Goal: Navigation & Orientation: Find specific page/section

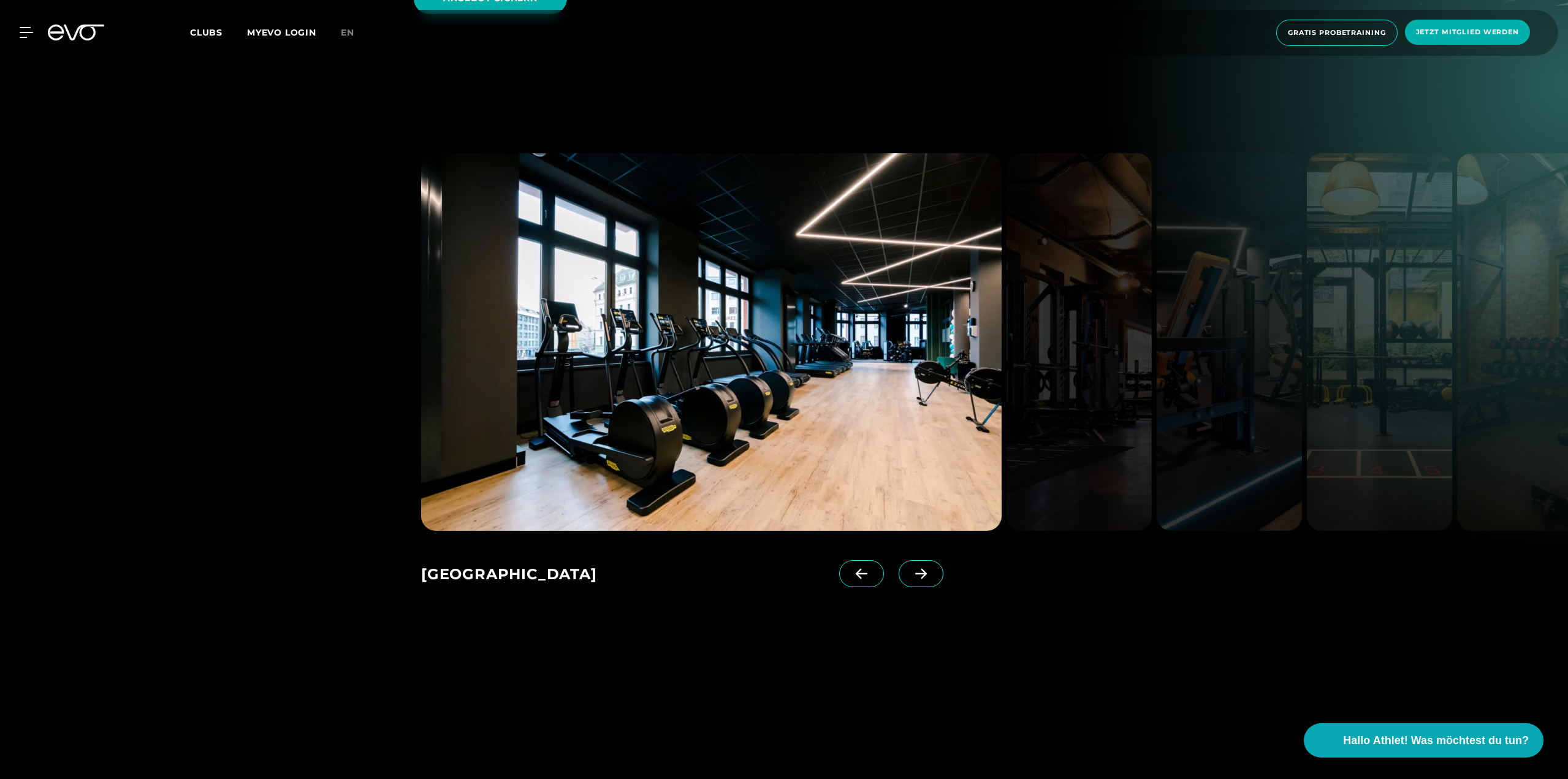
scroll to position [1839, 0]
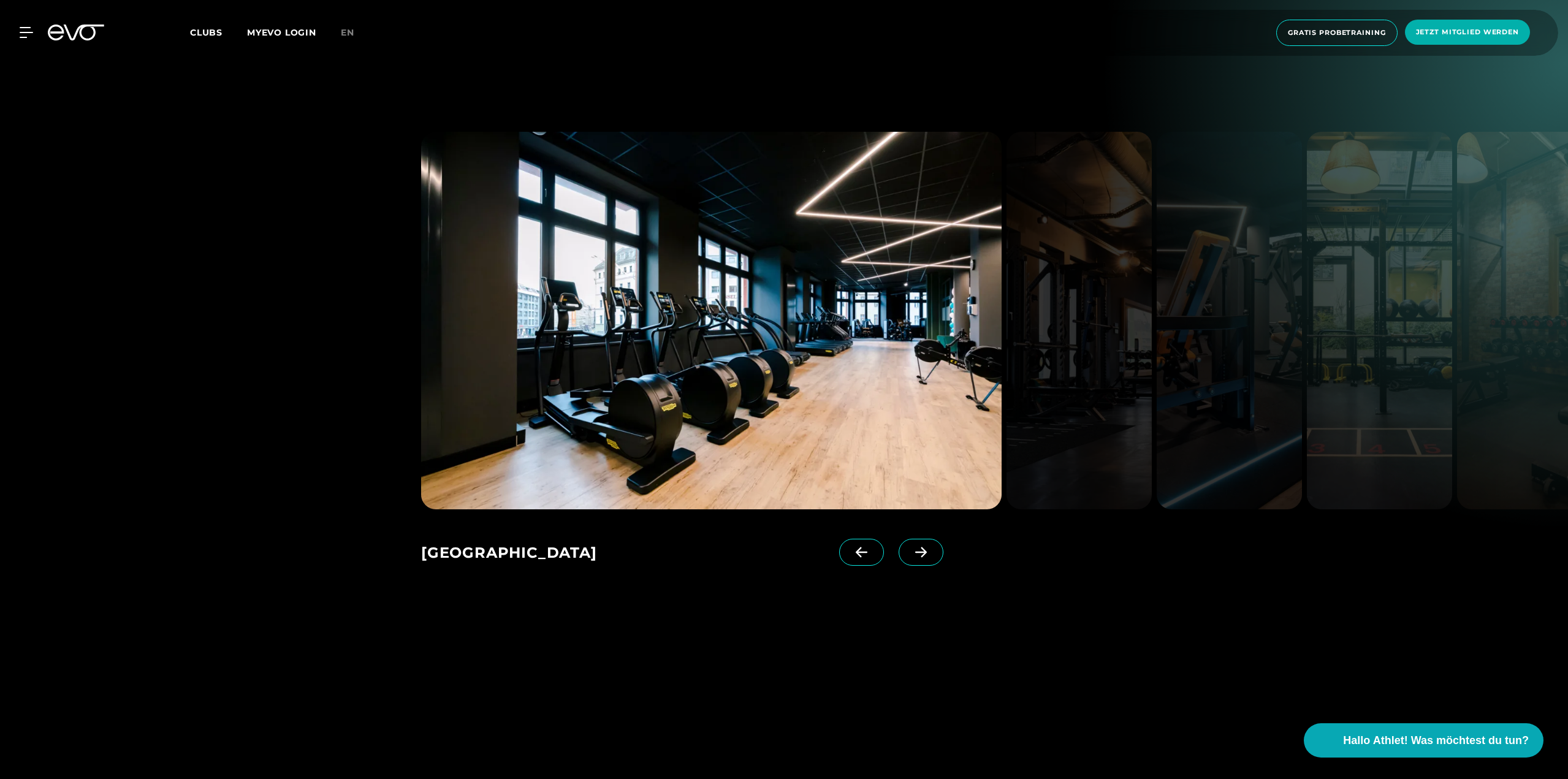
click at [915, 547] on icon at bounding box center [920, 553] width 12 height 11
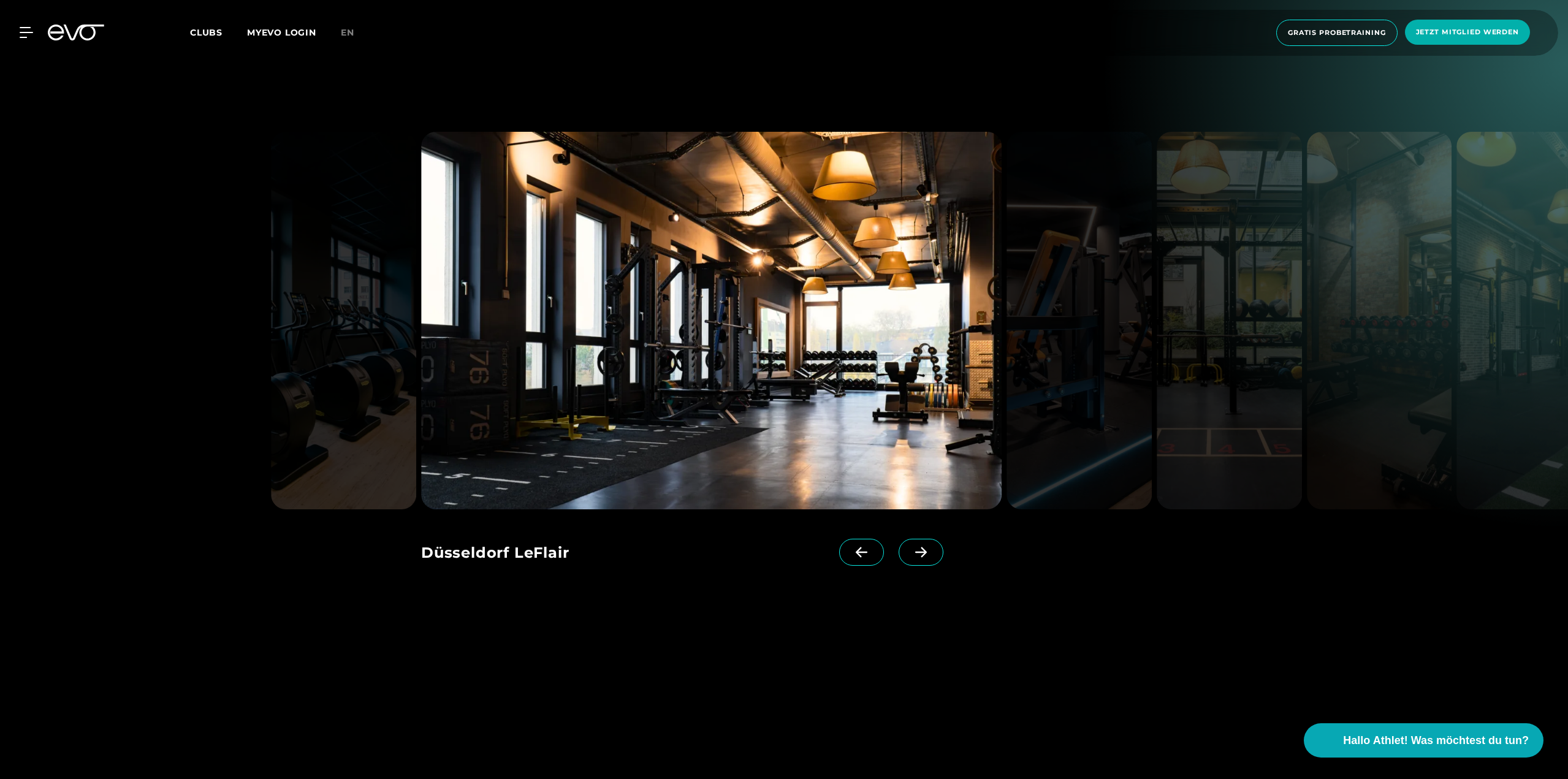
click at [915, 547] on icon at bounding box center [920, 553] width 12 height 11
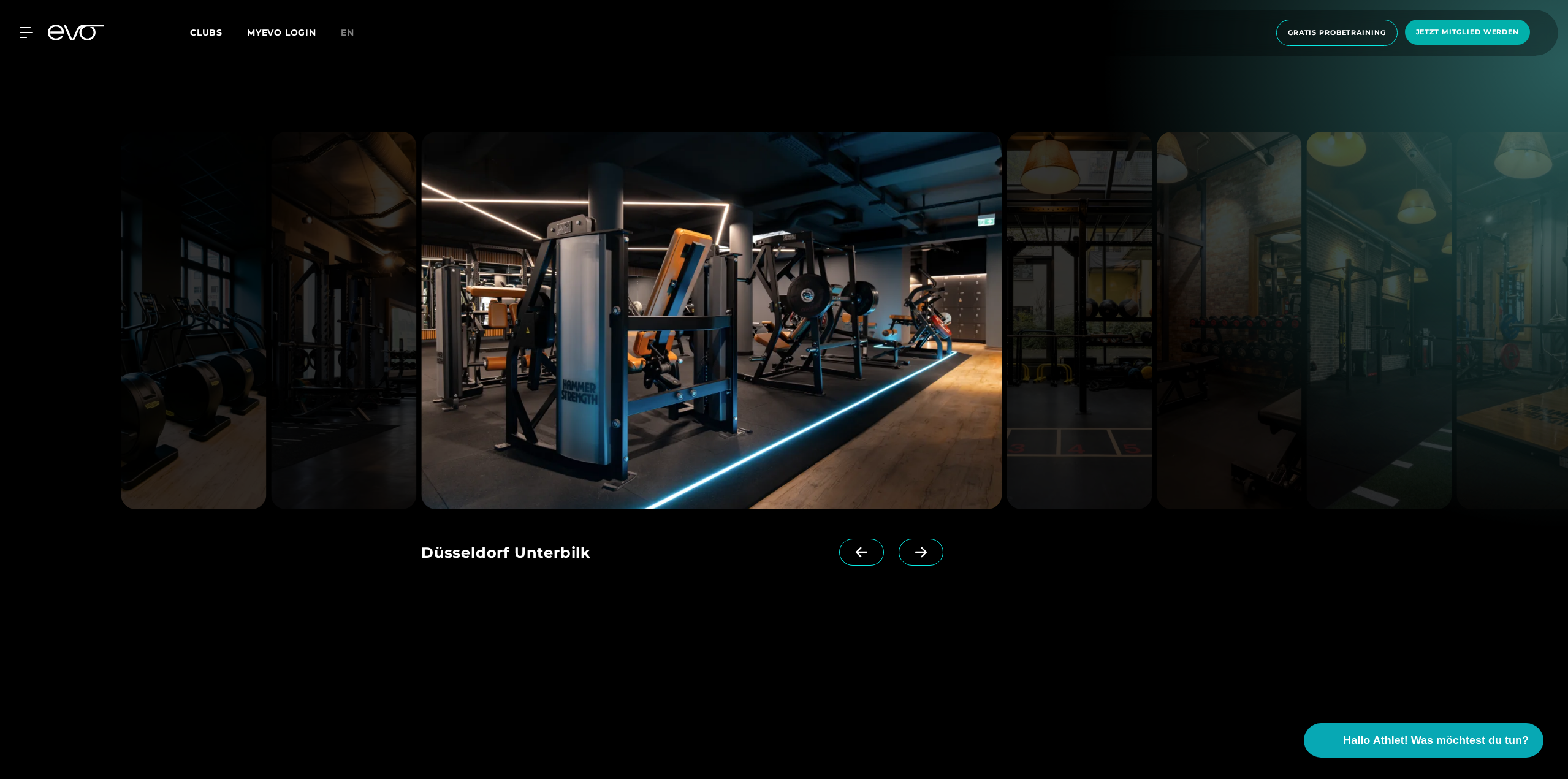
click at [915, 547] on icon at bounding box center [920, 553] width 12 height 11
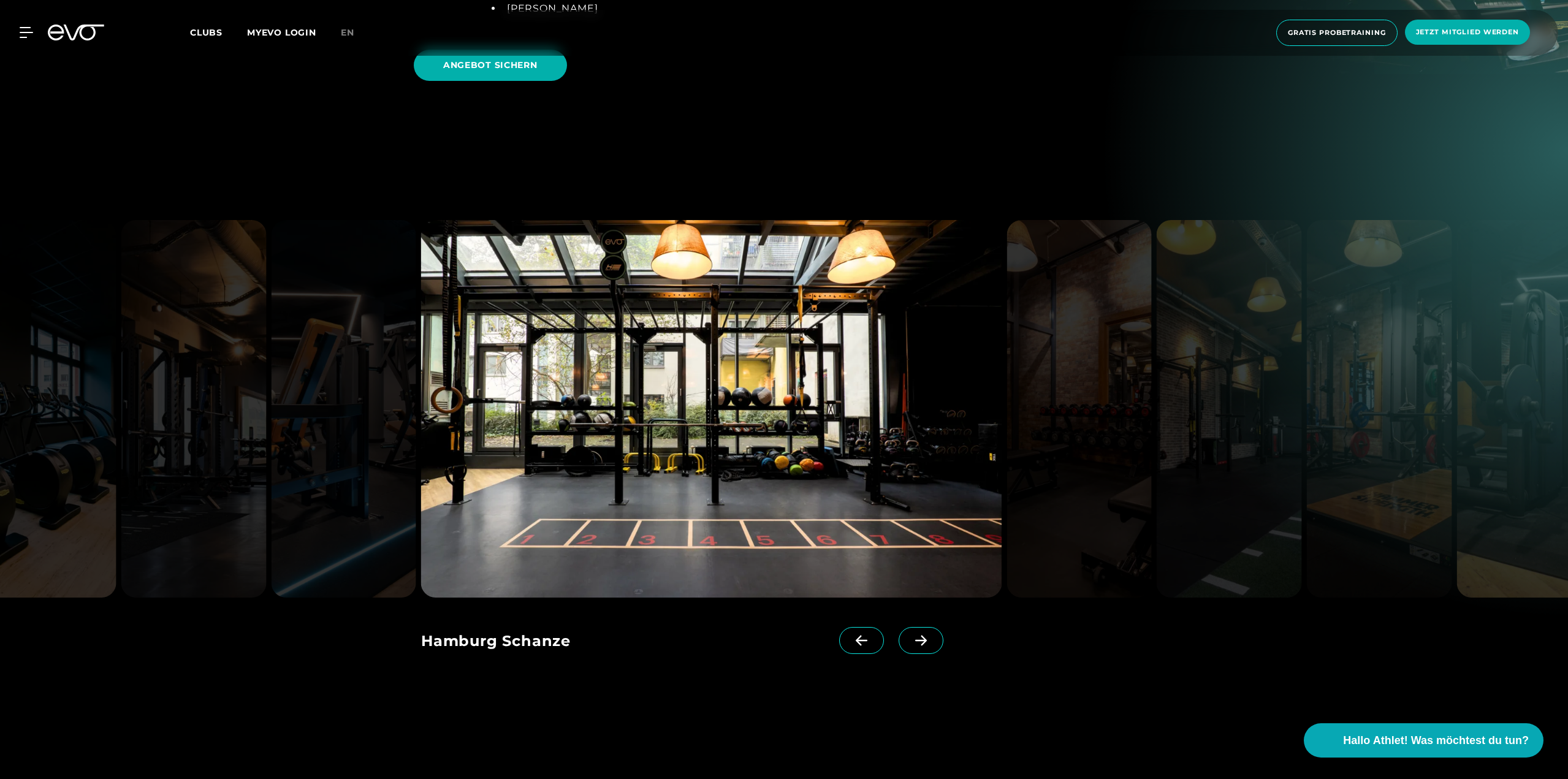
scroll to position [1655, 0]
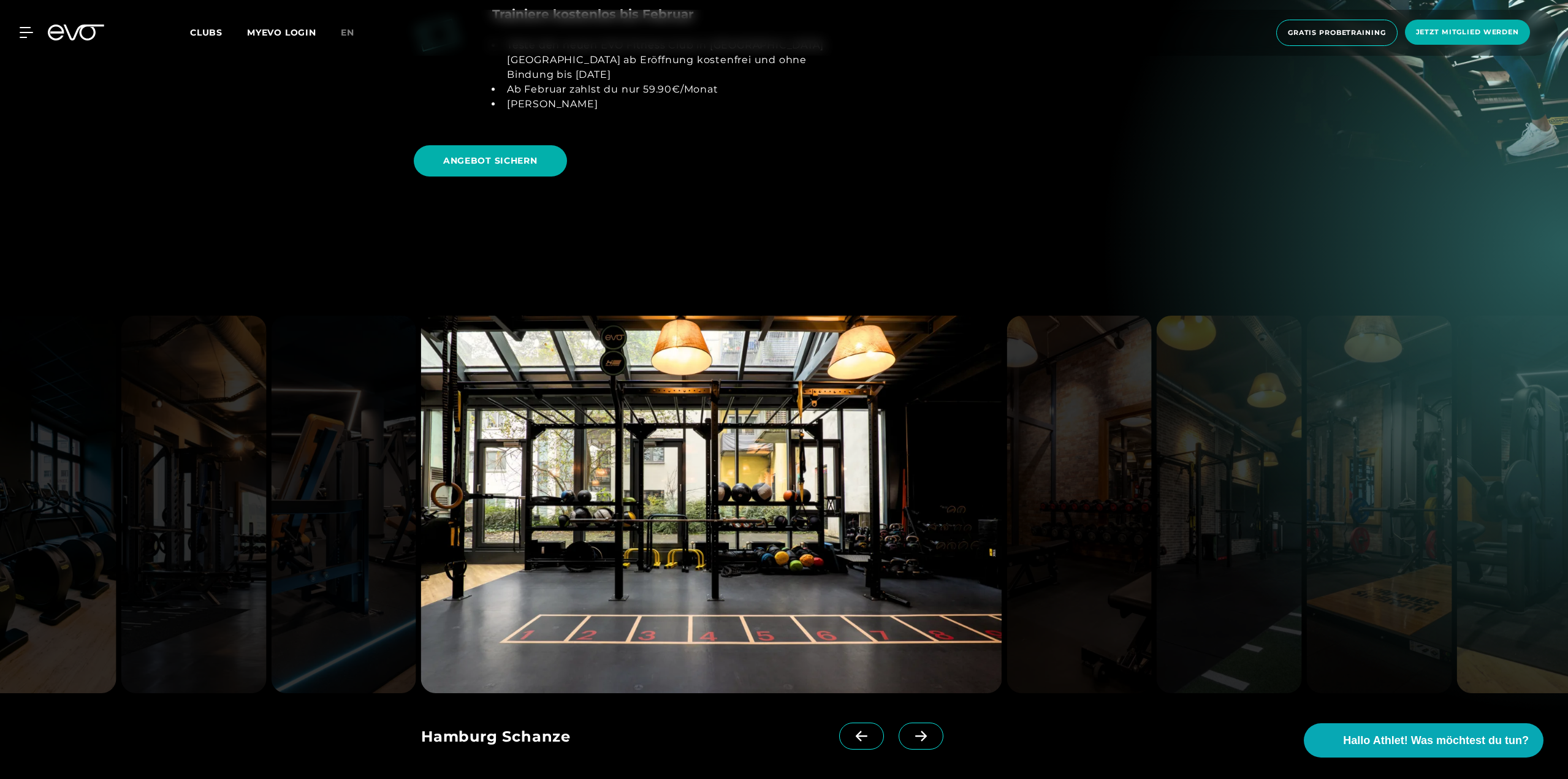
click at [910, 731] on icon at bounding box center [921, 736] width 21 height 11
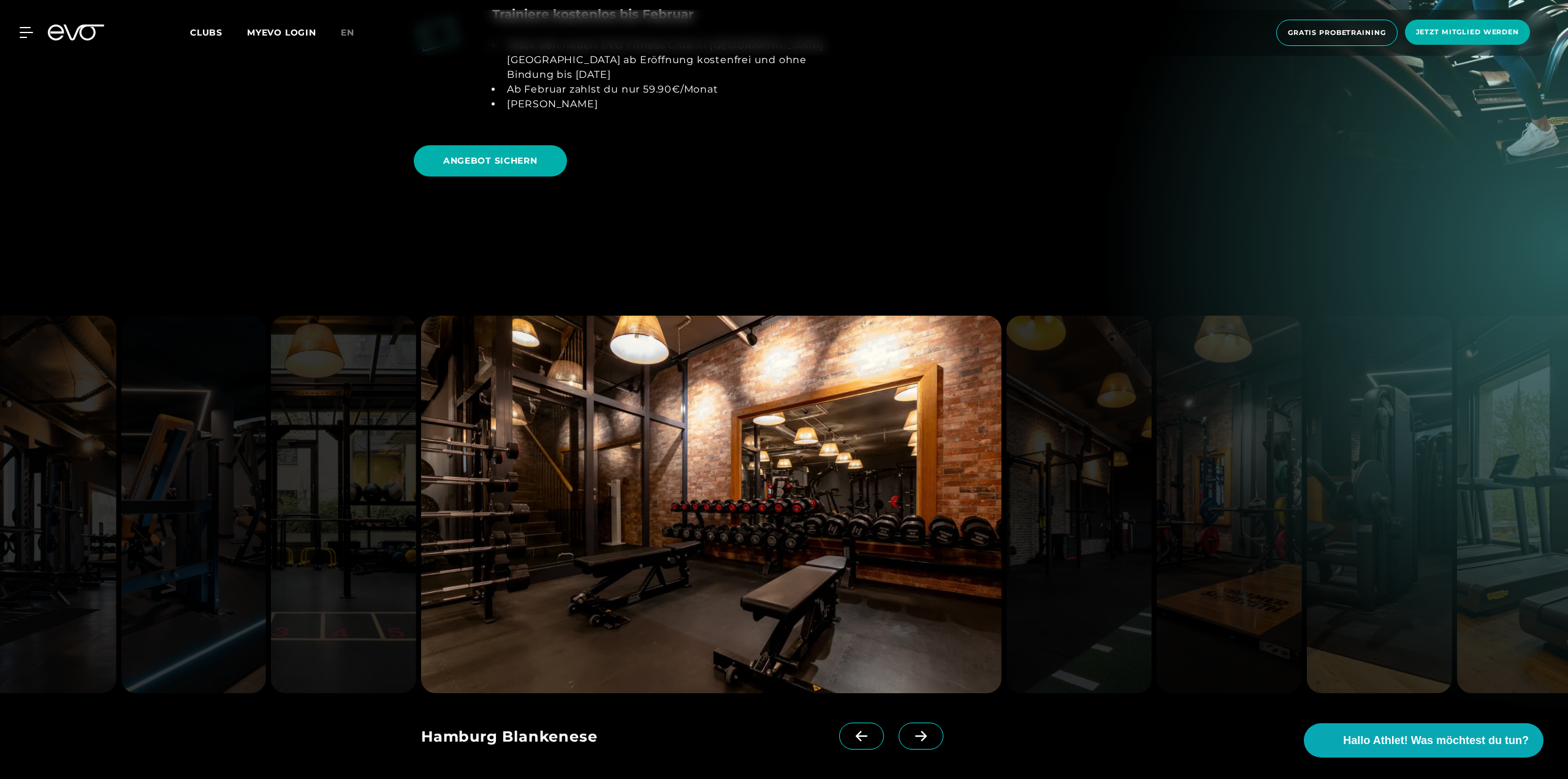
click at [910, 731] on icon at bounding box center [921, 736] width 21 height 11
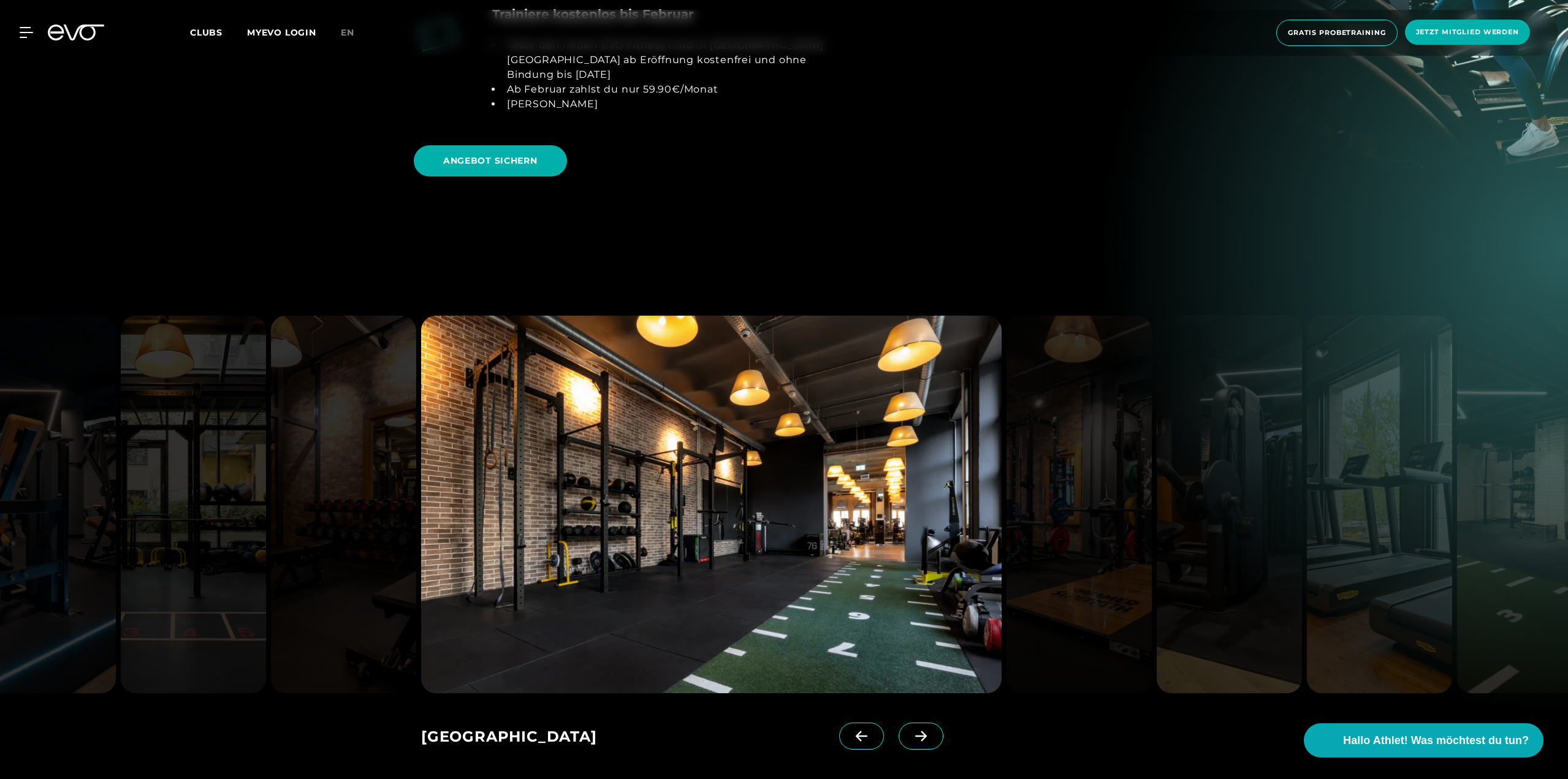
click at [910, 731] on icon at bounding box center [921, 736] width 21 height 11
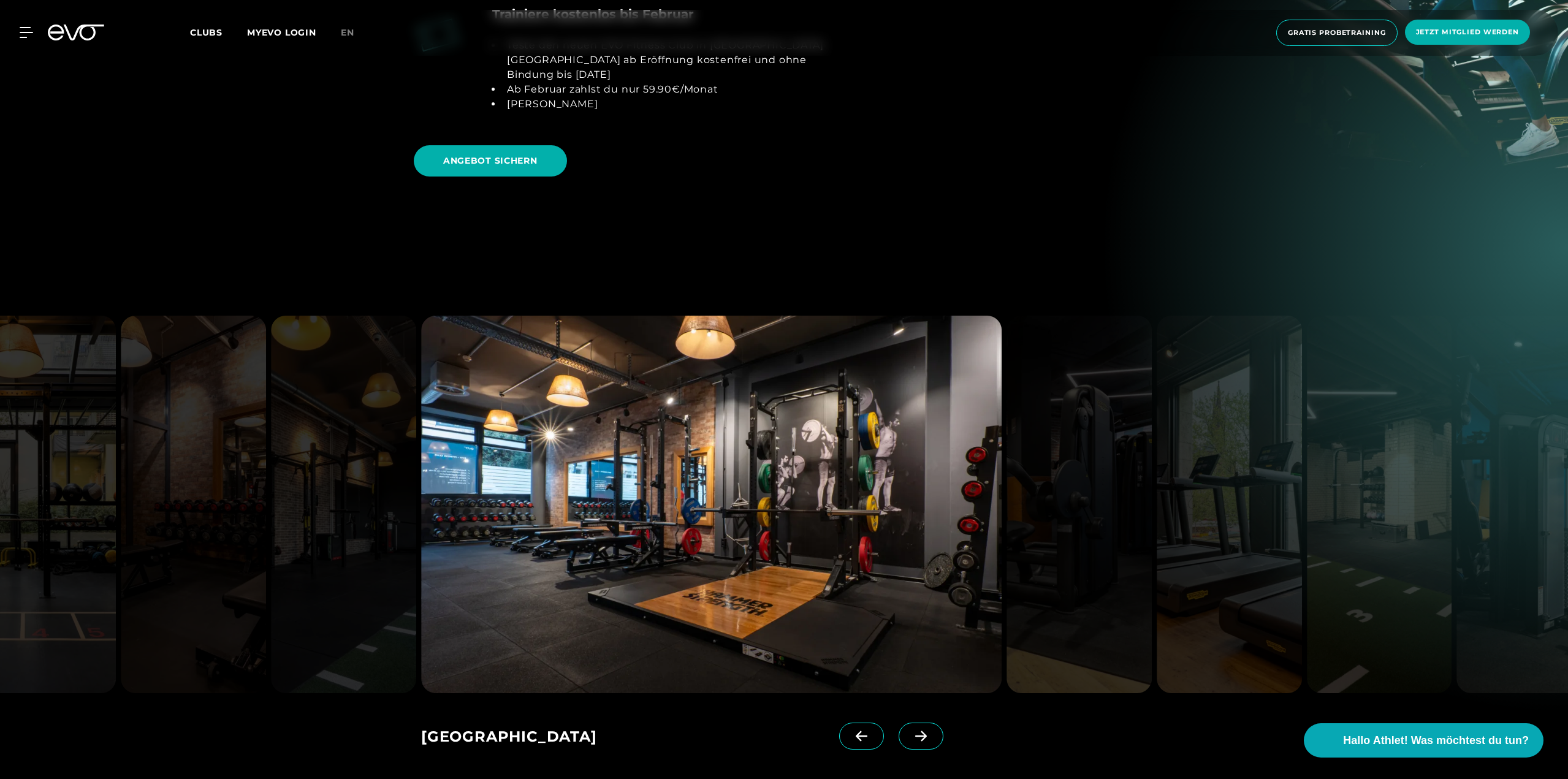
click at [910, 731] on icon at bounding box center [921, 736] width 21 height 11
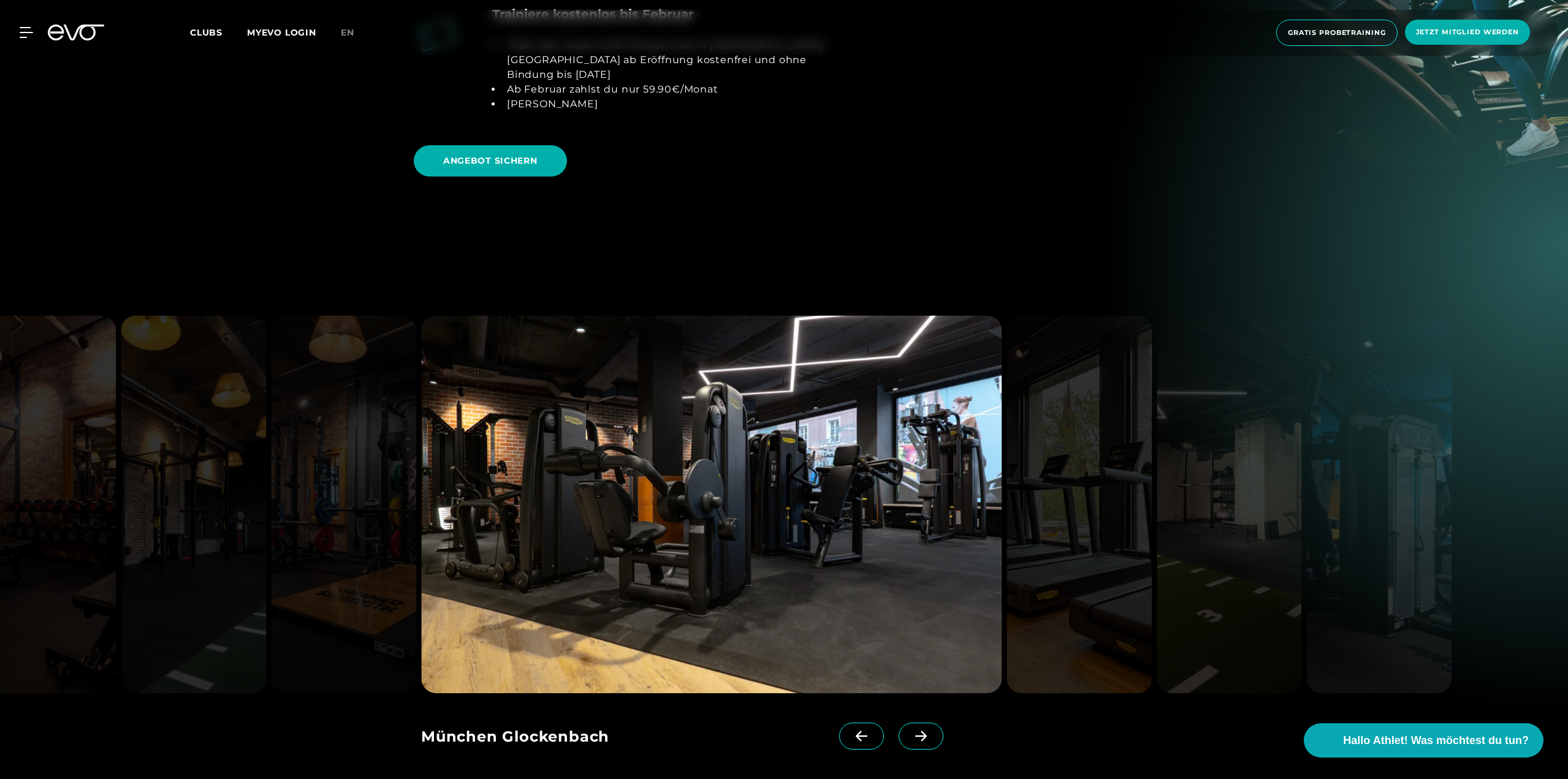
click at [910, 731] on icon at bounding box center [921, 736] width 21 height 11
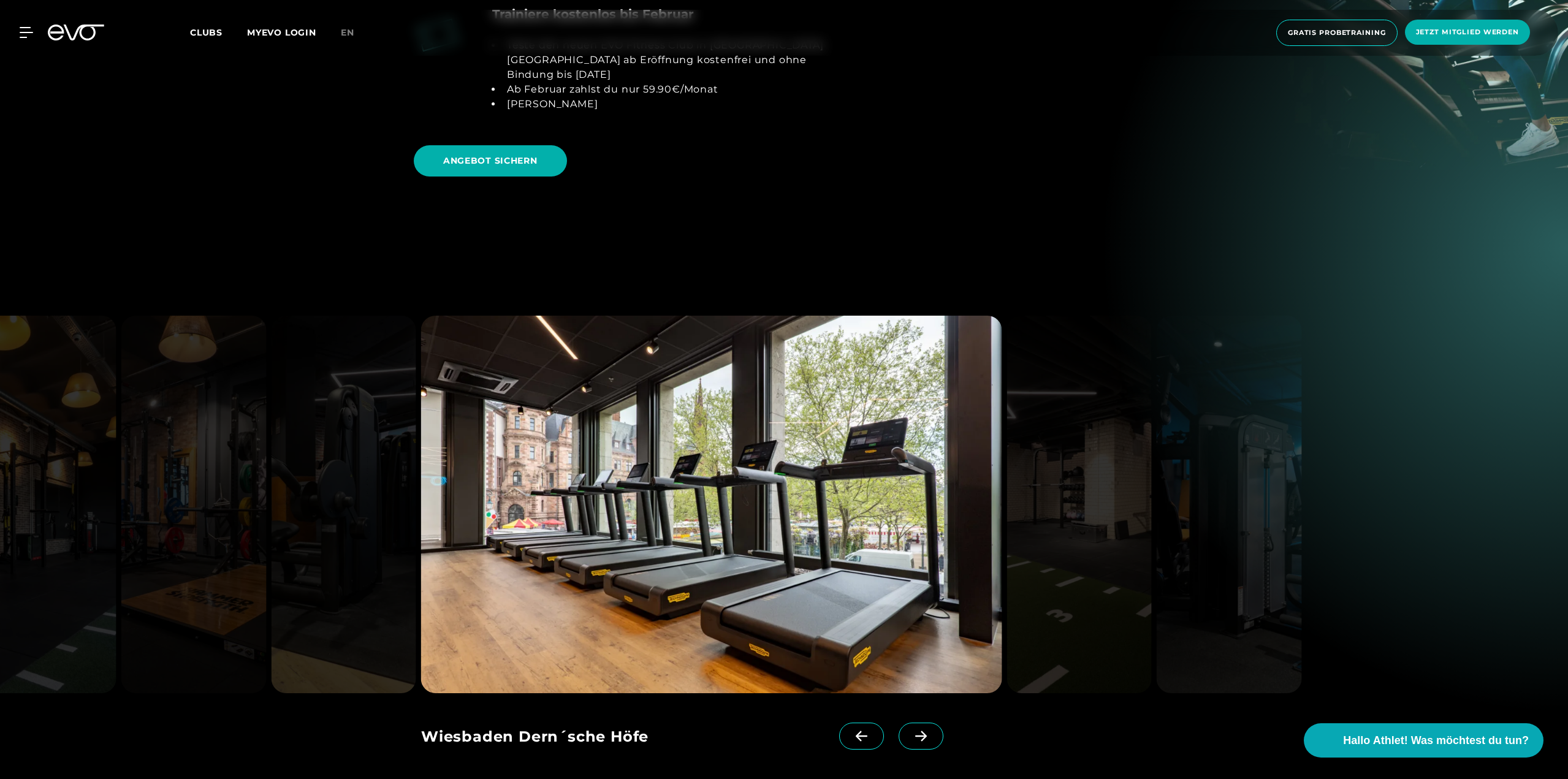
click at [851, 731] on icon at bounding box center [862, 736] width 21 height 11
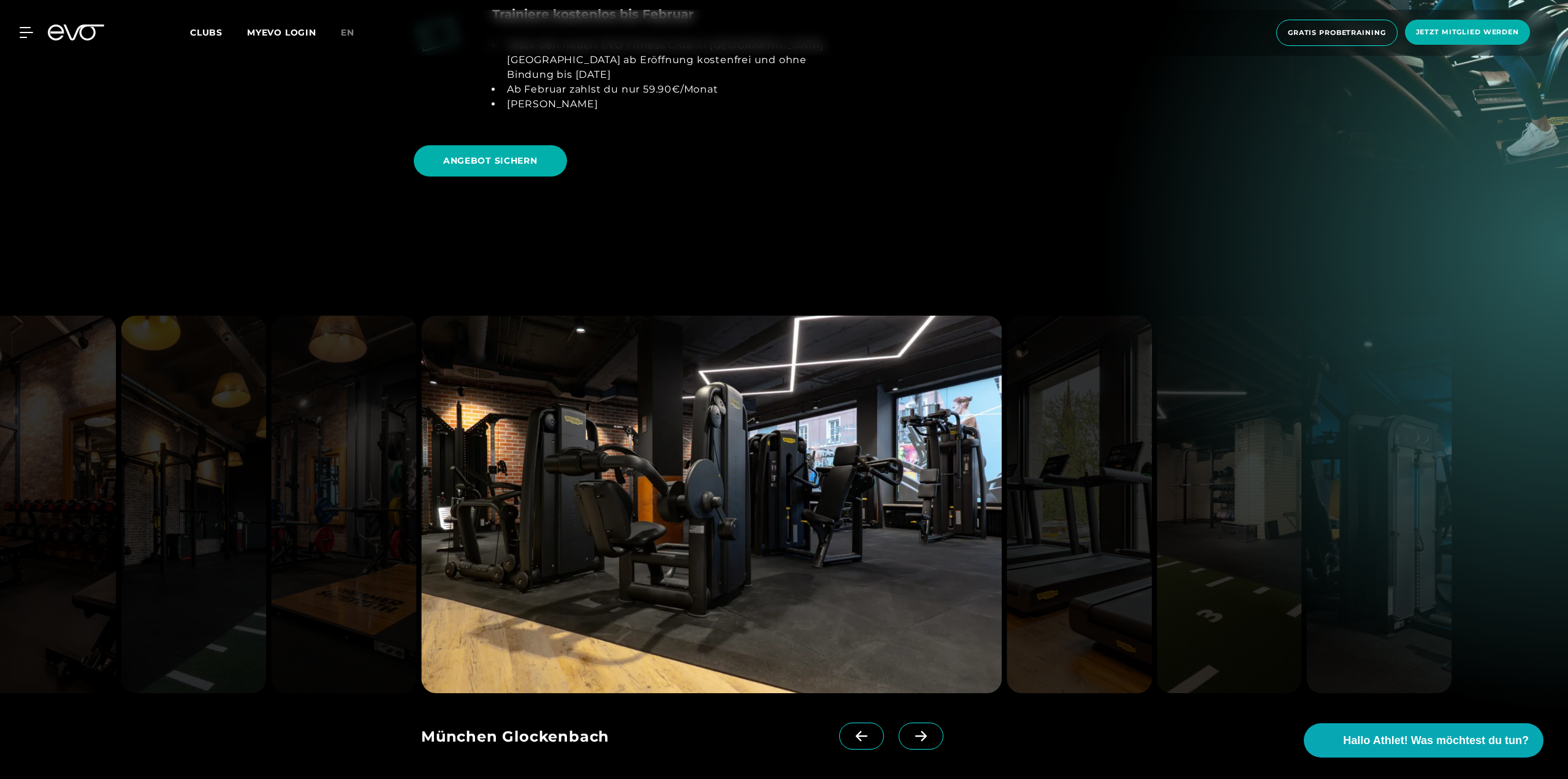
click at [672, 529] on img at bounding box center [711, 504] width 580 height 378
click at [563, 723] on div "Hamburg Ottensen" at bounding box center [630, 738] width 418 height 31
click at [612, 517] on img at bounding box center [711, 504] width 580 height 378
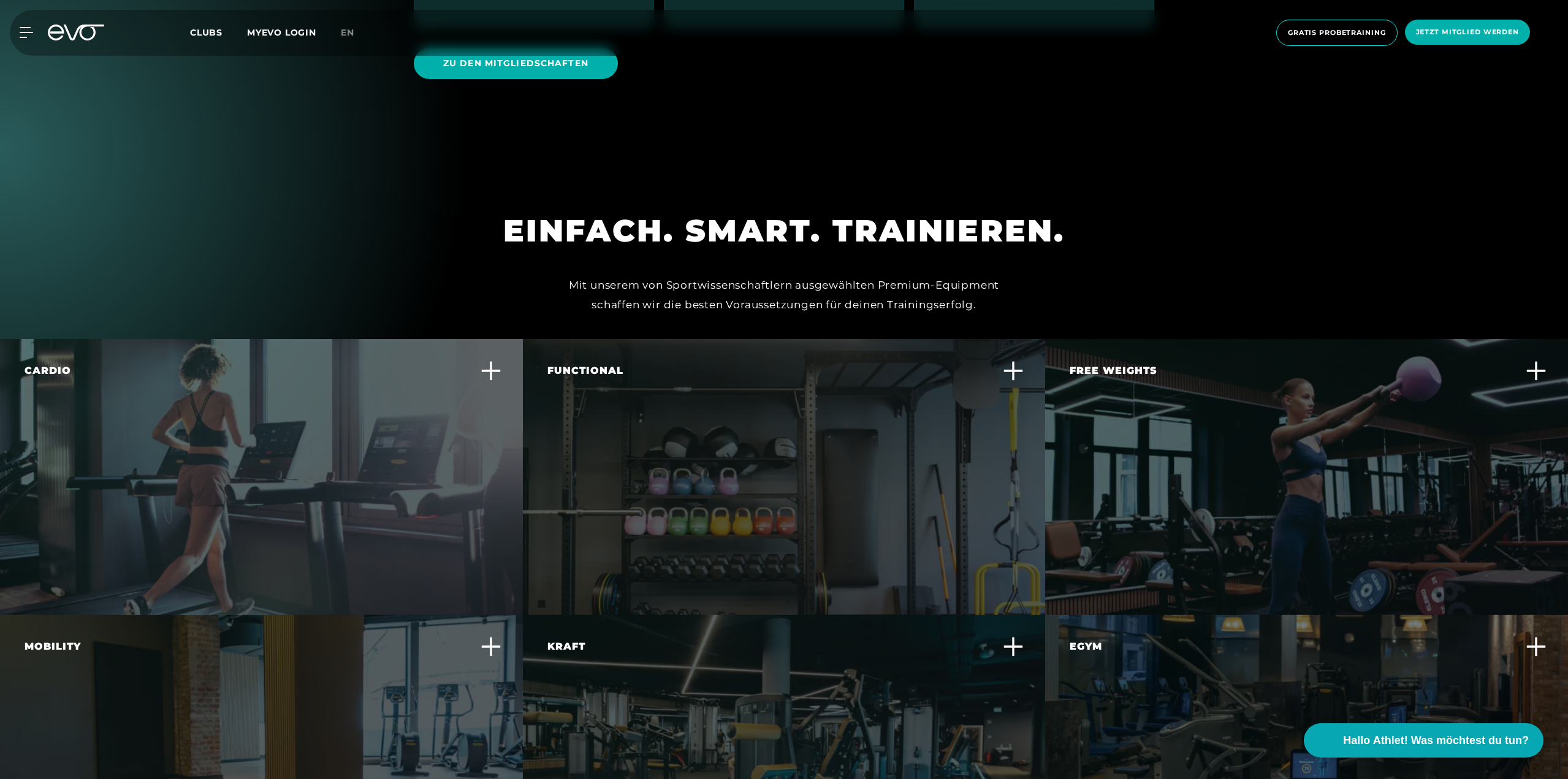
scroll to position [3739, 0]
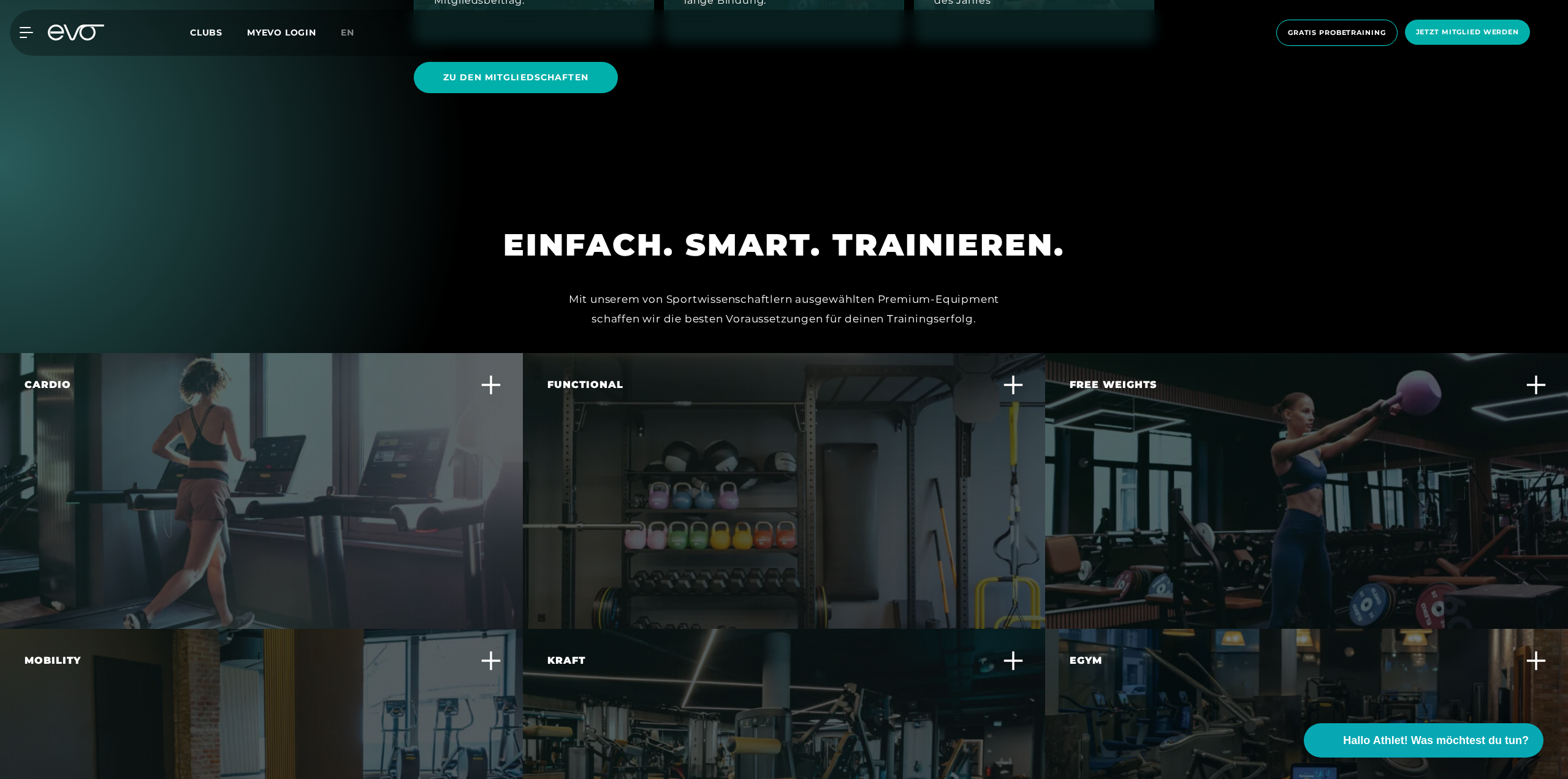
click at [678, 422] on div "Functional Trainiere alltagsnahe Bewegungen und verbessere deine Körperbeherrsc…" at bounding box center [784, 490] width 523 height 276
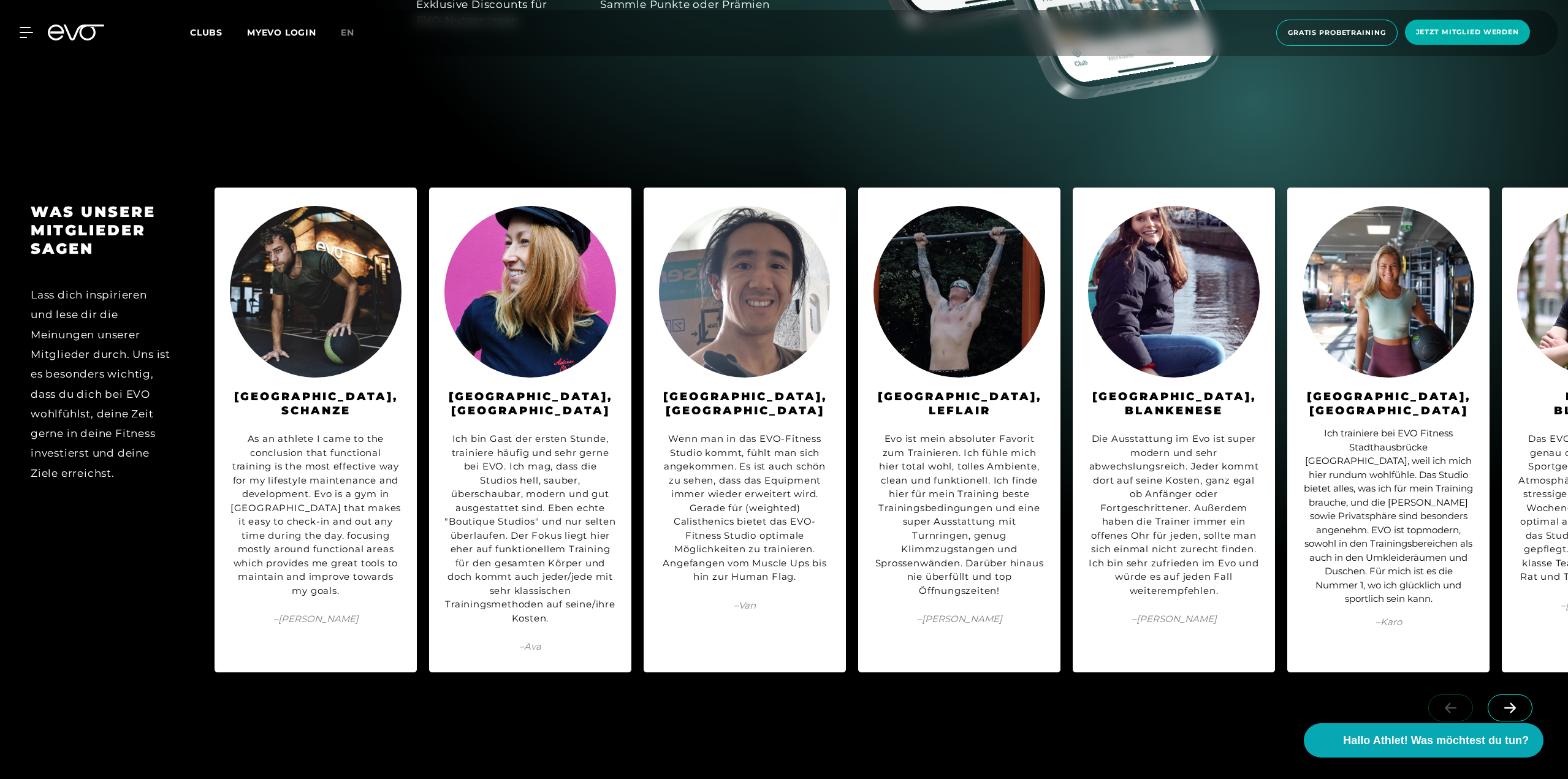
scroll to position [6191, 0]
